Goal: Task Accomplishment & Management: Manage account settings

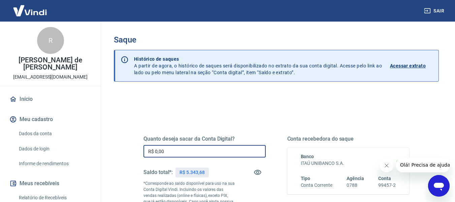
click at [188, 152] on input "R$ 0,00" at bounding box center [205, 151] width 122 height 12
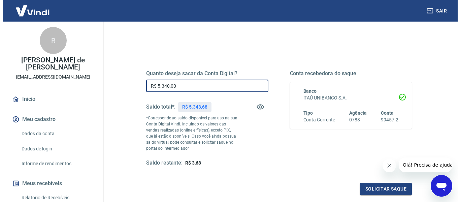
scroll to position [67, 0]
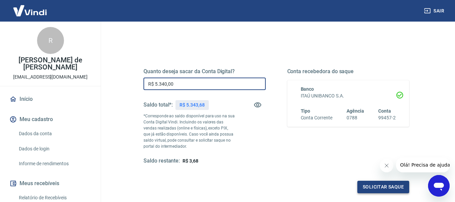
type input "R$ 5.340,00"
click at [374, 188] on button "Solicitar saque" at bounding box center [384, 187] width 52 height 12
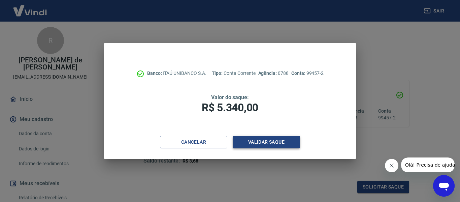
click at [259, 141] on button "Validar saque" at bounding box center [266, 142] width 67 height 12
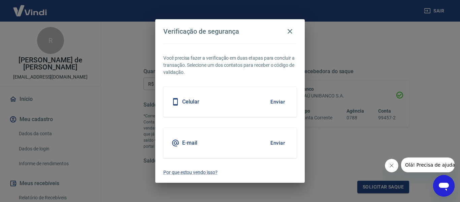
click at [279, 143] on button "Enviar" at bounding box center [278, 143] width 22 height 14
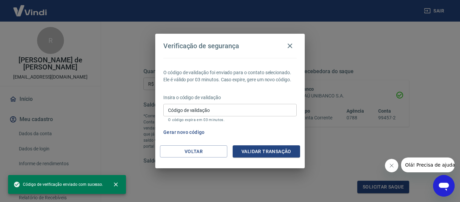
click at [192, 105] on div "Código de validação Código de validação O código expira em 03 minutos." at bounding box center [229, 113] width 133 height 18
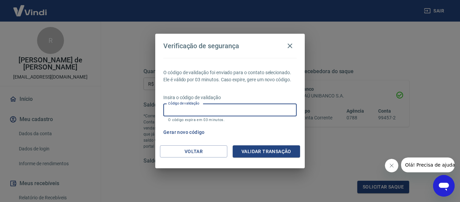
paste input "236468"
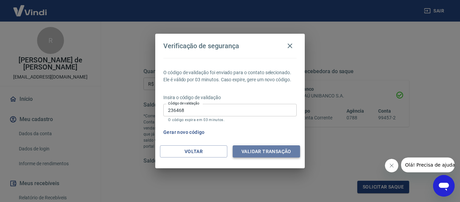
click at [272, 150] on button "Validar transação" at bounding box center [266, 151] width 67 height 12
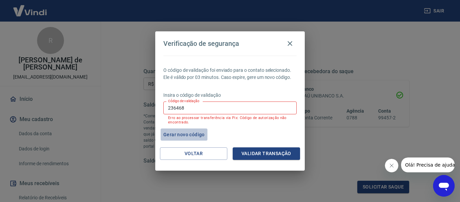
click at [189, 132] on button "Gerar novo código" at bounding box center [184, 134] width 47 height 12
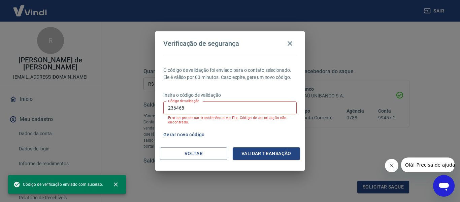
click at [194, 106] on input "236468" at bounding box center [229, 107] width 133 height 12
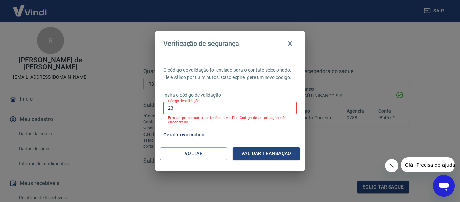
type input "2"
paste input "739964"
type input "739964"
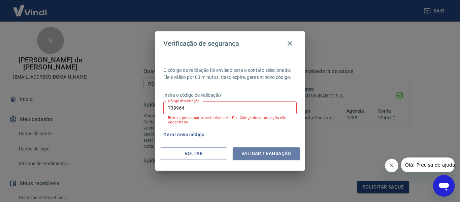
click at [269, 152] on button "Validar transação" at bounding box center [266, 153] width 67 height 12
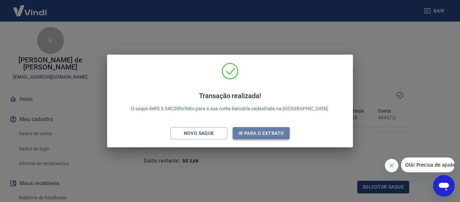
click at [263, 133] on button "Ir para o extrato" at bounding box center [261, 133] width 57 height 12
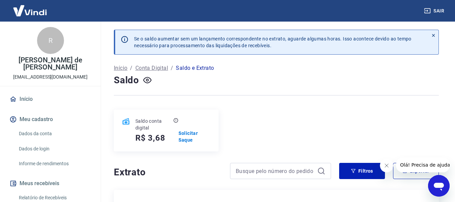
click at [442, 10] on button "Sair" at bounding box center [435, 11] width 24 height 12
